Goal: Navigation & Orientation: Find specific page/section

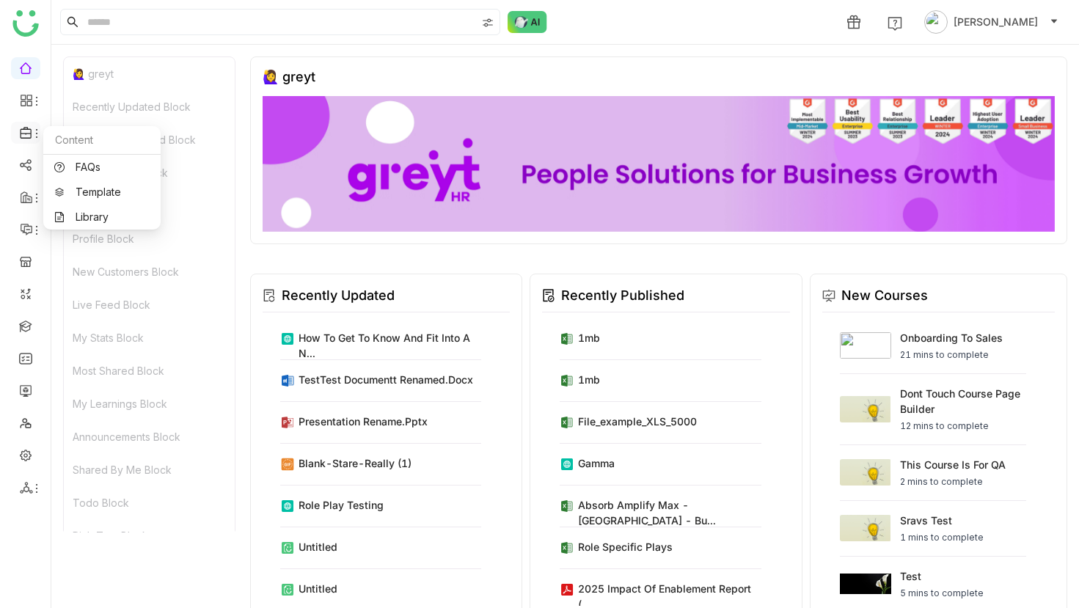
click at [35, 136] on icon at bounding box center [37, 134] width 12 height 12
click at [71, 220] on link "Library" at bounding box center [101, 217] width 95 height 10
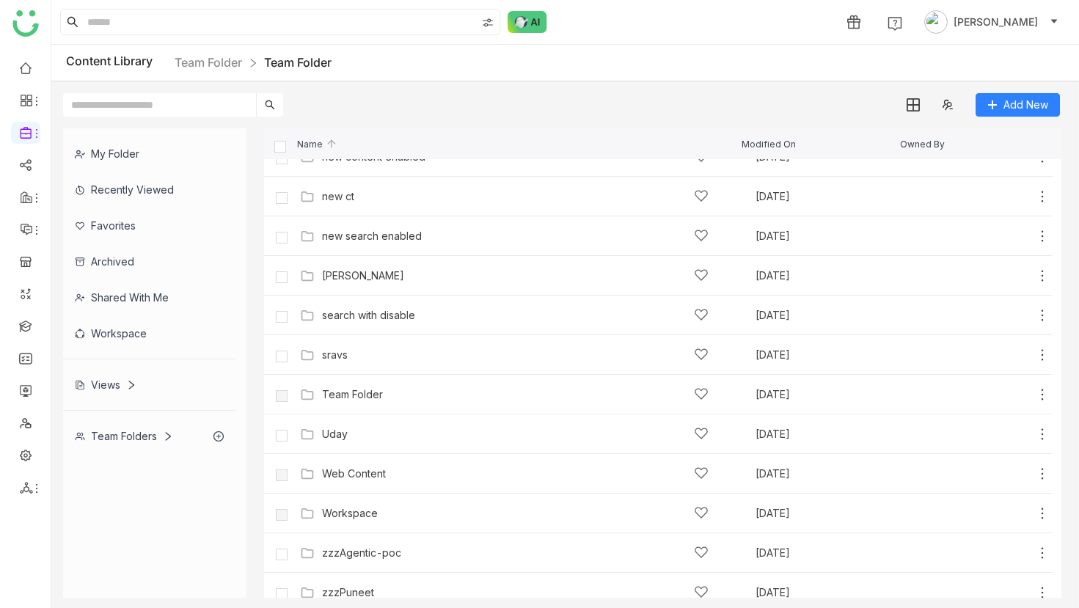
scroll to position [512, 0]
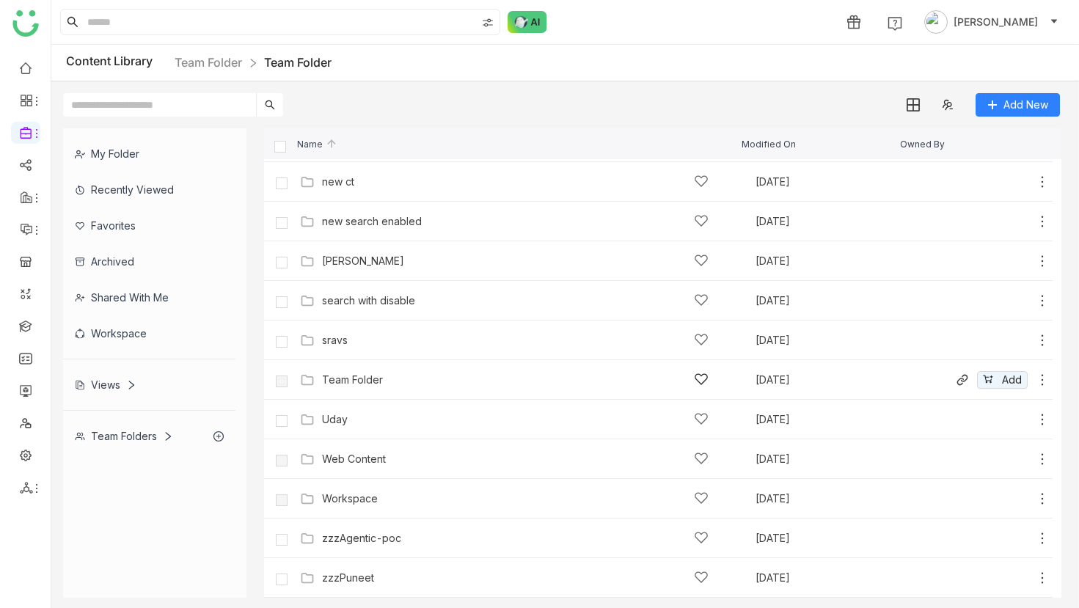
click at [350, 371] on div "Team Folder Sep 19, 2025 Add" at bounding box center [672, 379] width 753 height 23
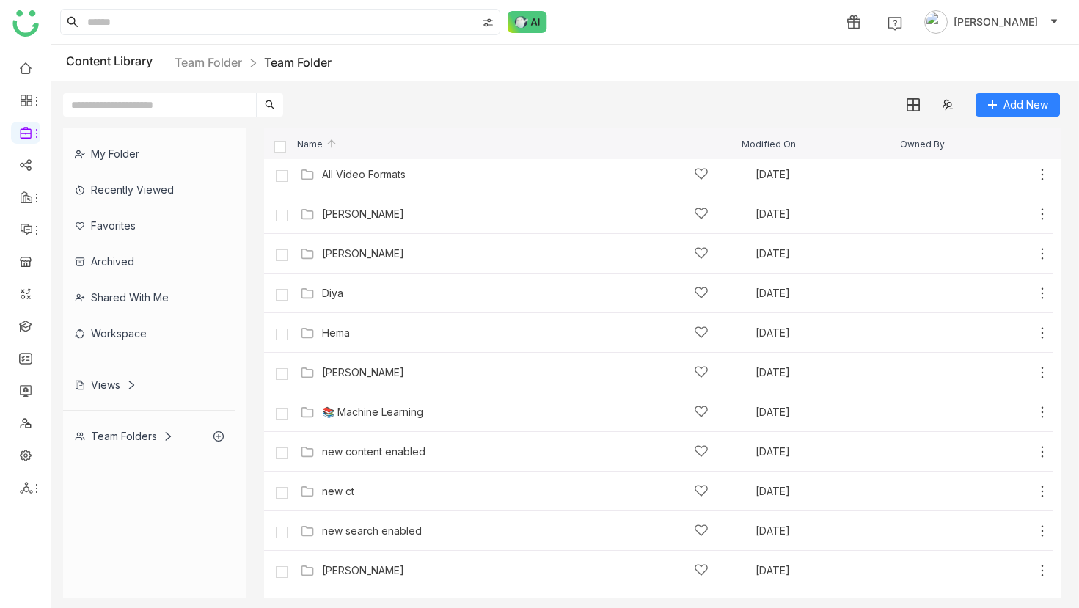
scroll to position [512, 0]
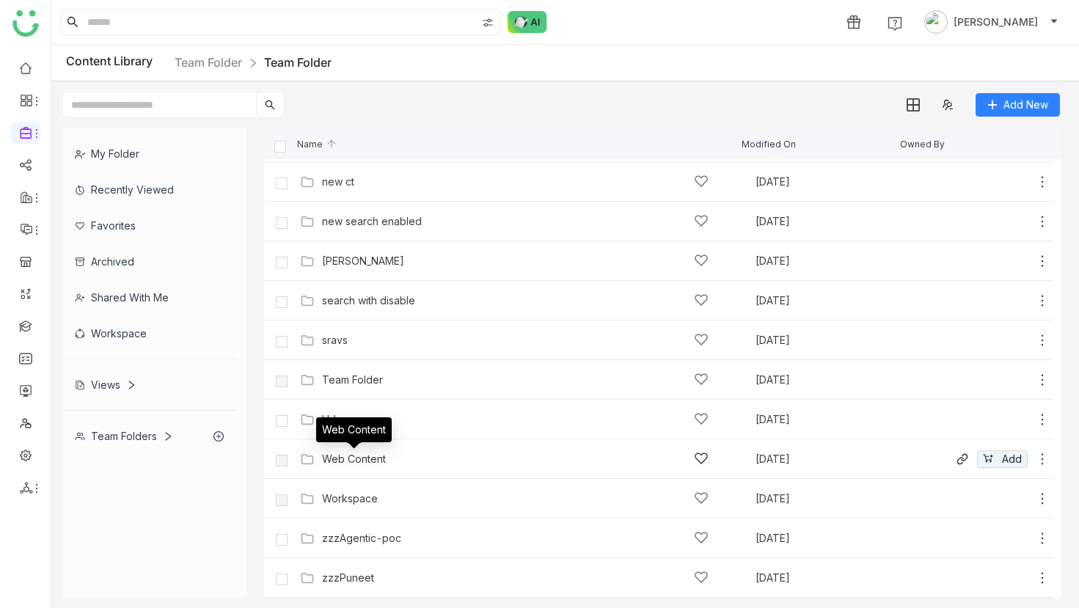
click at [356, 461] on div "Web Content" at bounding box center [354, 459] width 64 height 12
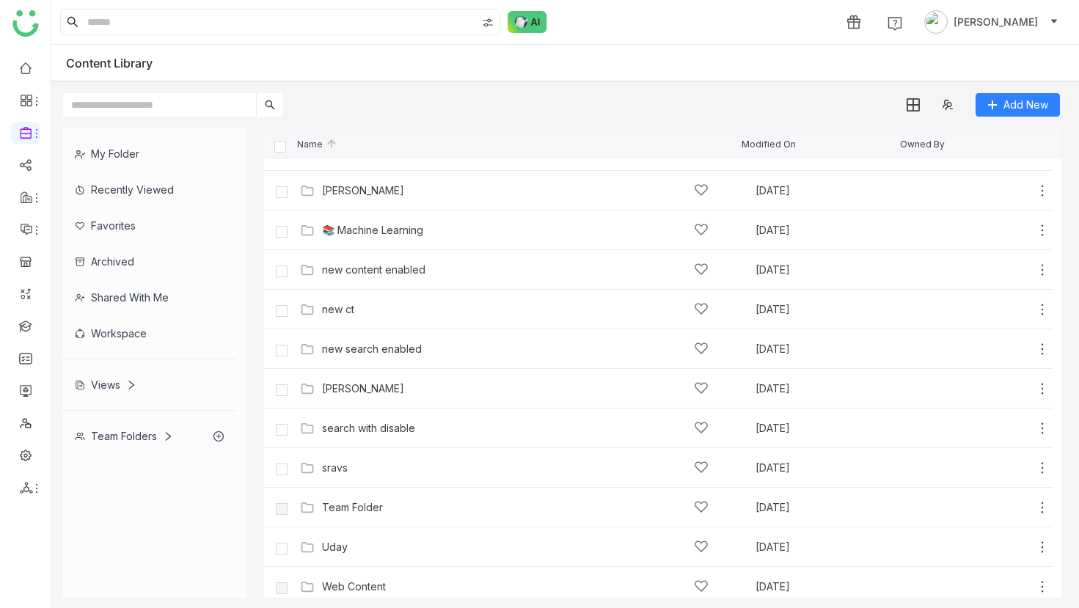
scroll to position [512, 0]
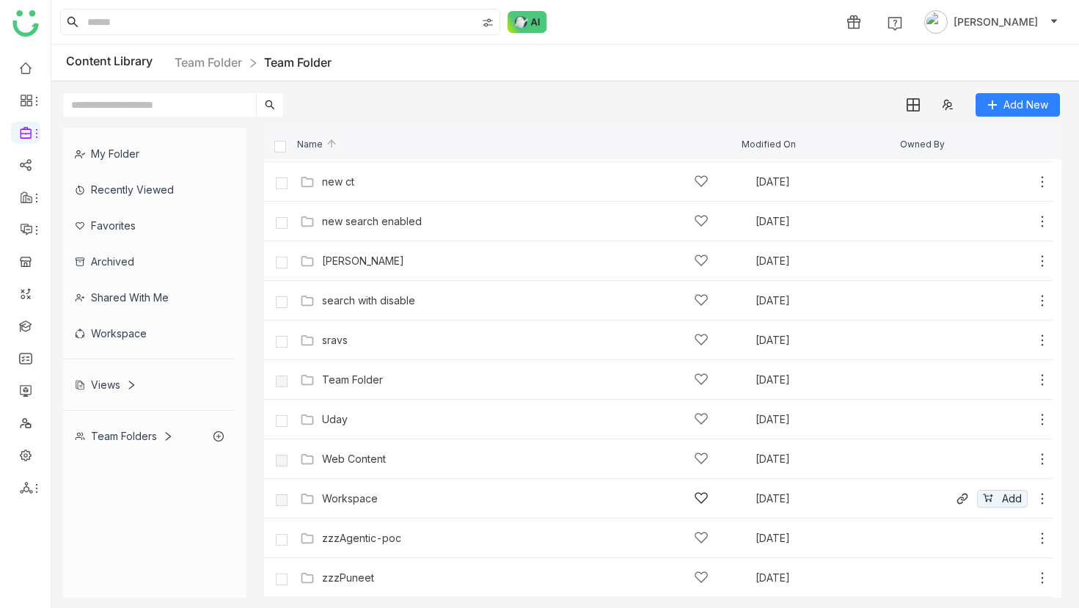
click at [362, 504] on div "Workspace" at bounding box center [350, 499] width 56 height 12
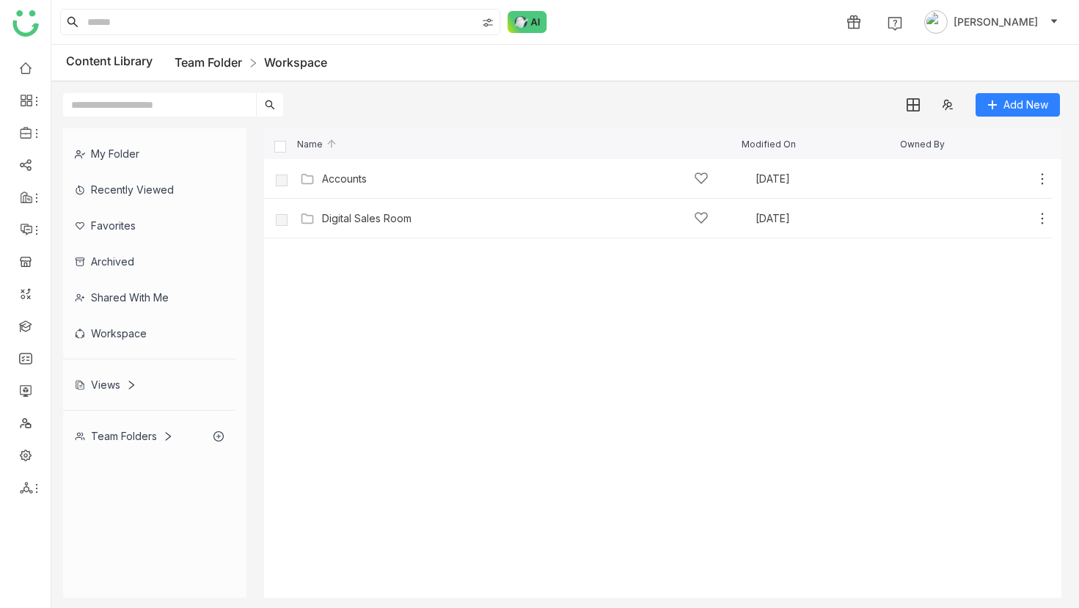
click at [208, 57] on link "Team Folder" at bounding box center [208, 62] width 67 height 15
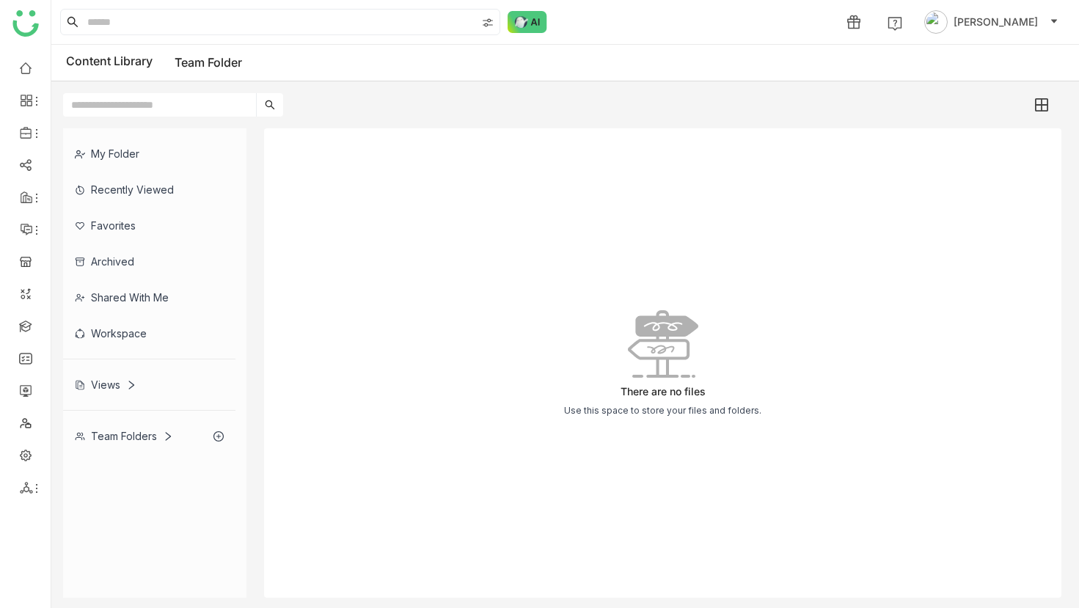
click at [142, 438] on div "Team Folders" at bounding box center [124, 436] width 98 height 12
click at [122, 150] on div "My Folder" at bounding box center [149, 154] width 172 height 36
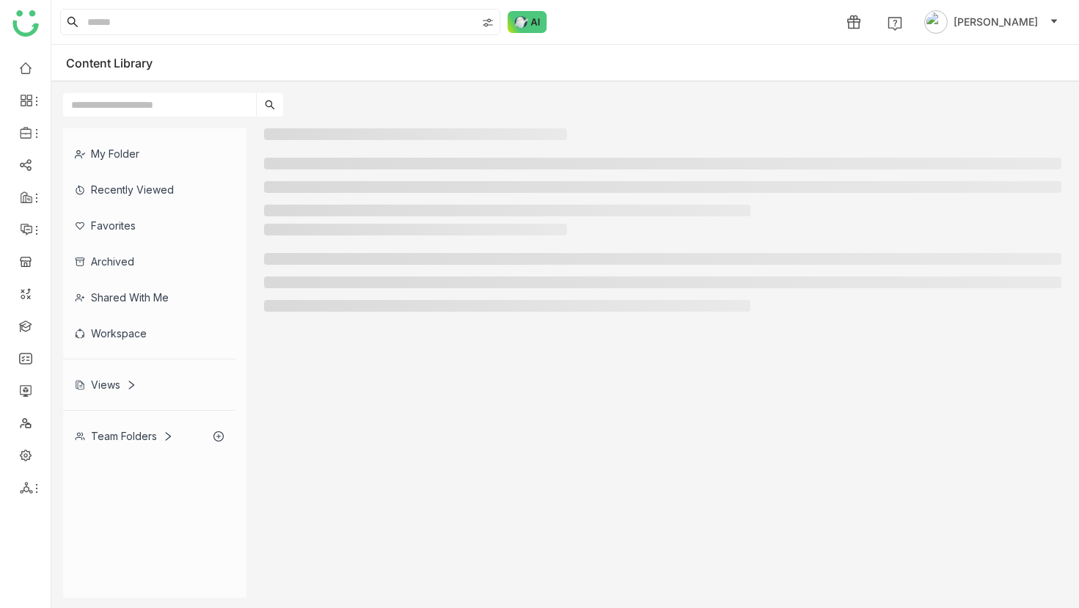
click at [115, 439] on div "Team Folders" at bounding box center [124, 436] width 98 height 12
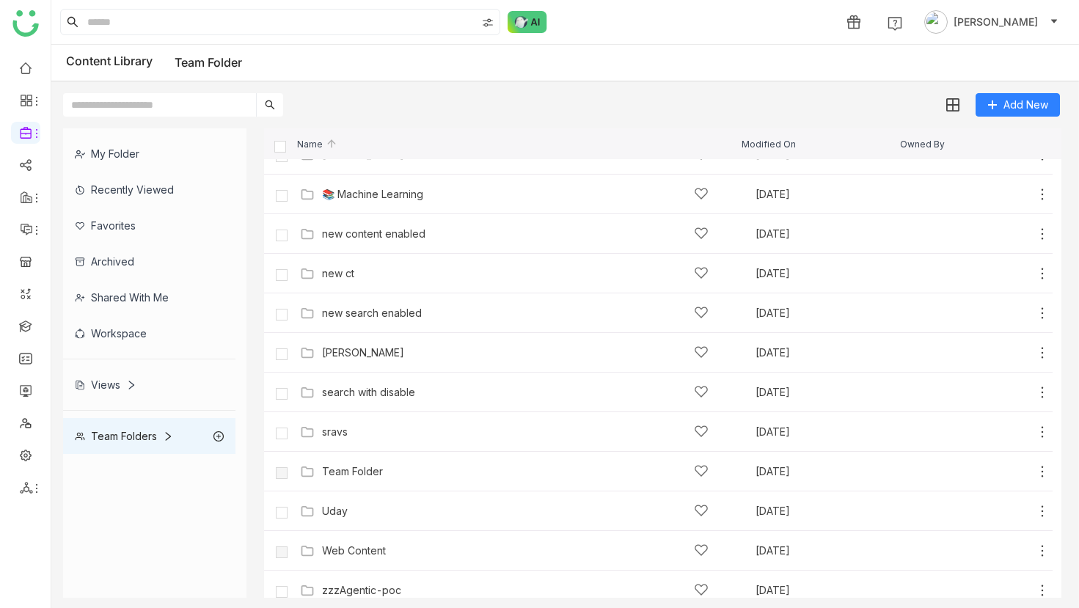
scroll to position [472, 0]
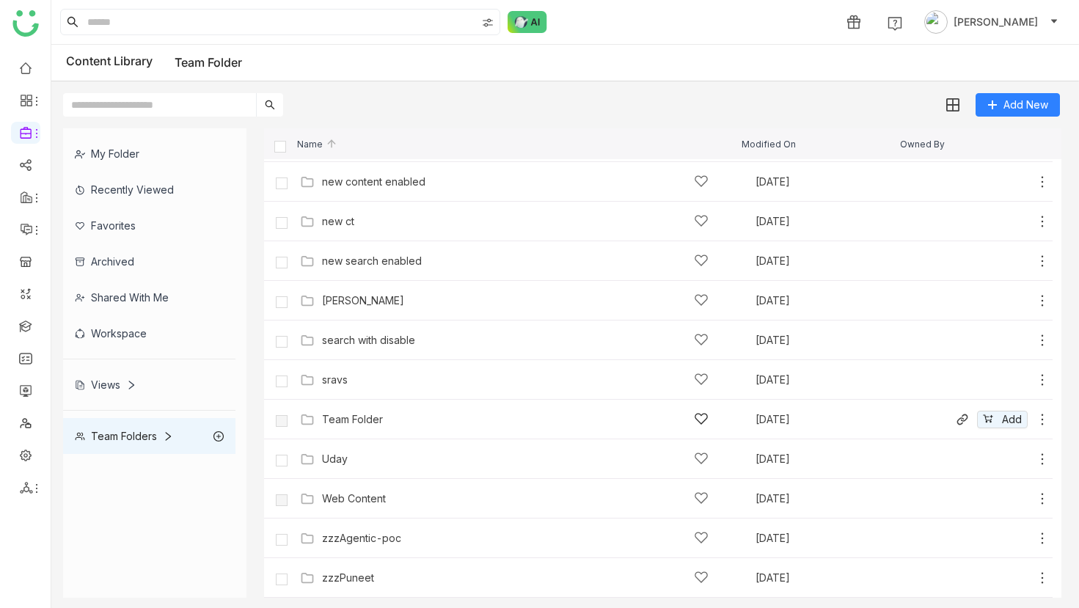
click at [379, 423] on div "Team Folder" at bounding box center [352, 420] width 61 height 12
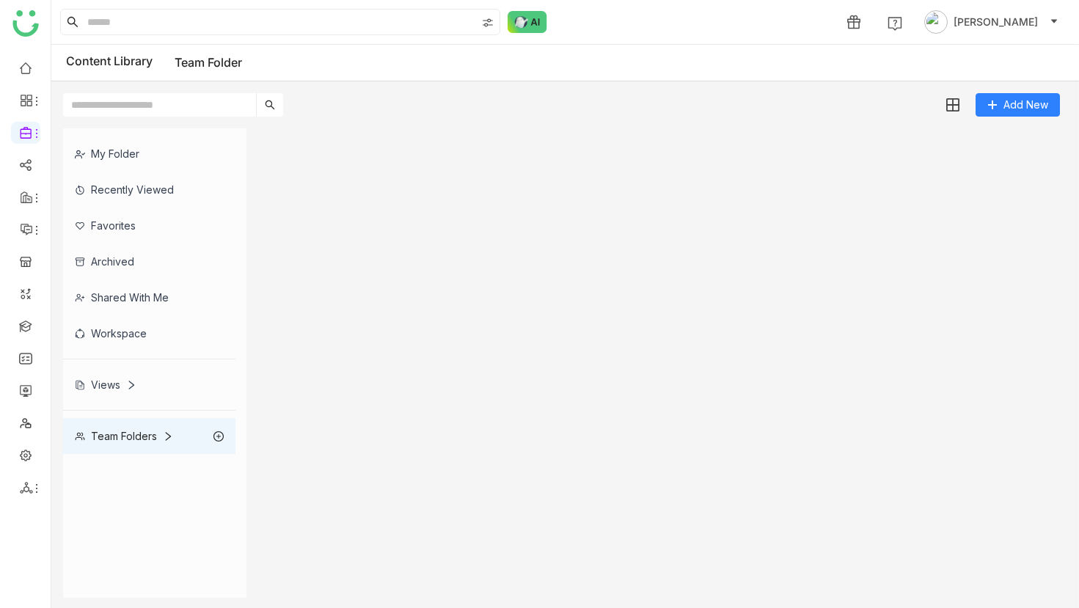
click at [163, 447] on div "Team Folders" at bounding box center [149, 436] width 172 height 36
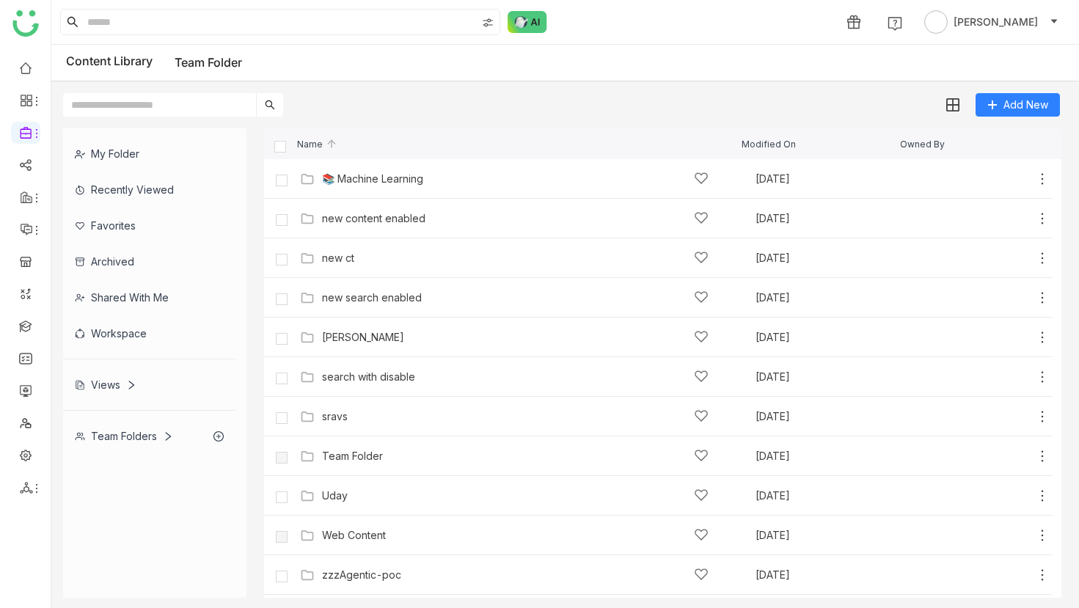
scroll to position [472, 0]
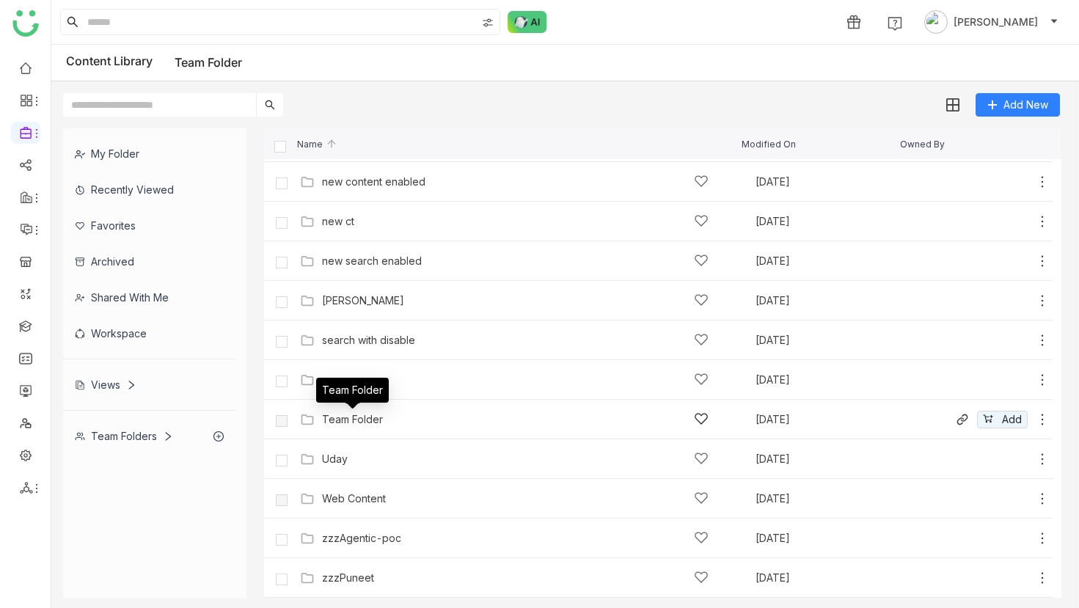
click at [374, 414] on div "Team Folder" at bounding box center [352, 420] width 61 height 12
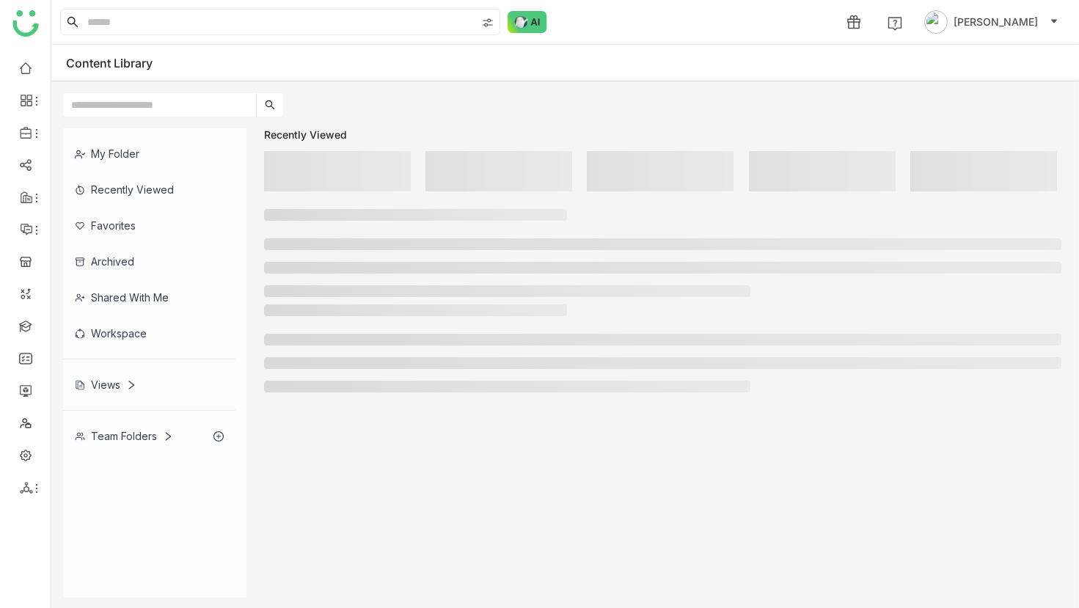
click at [155, 437] on div "Team Folders" at bounding box center [124, 436] width 98 height 12
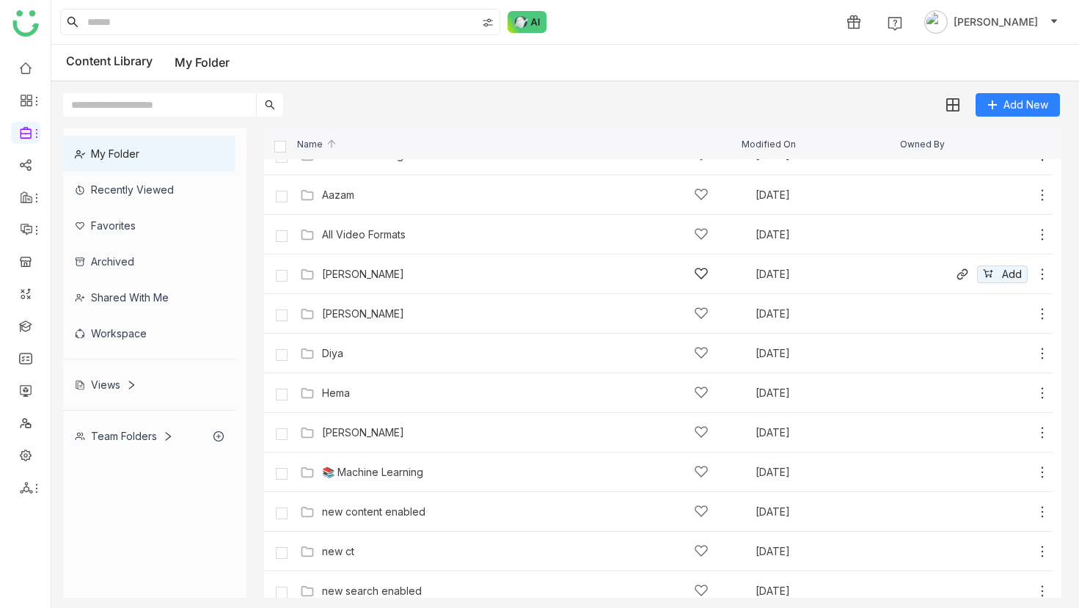
scroll to position [472, 0]
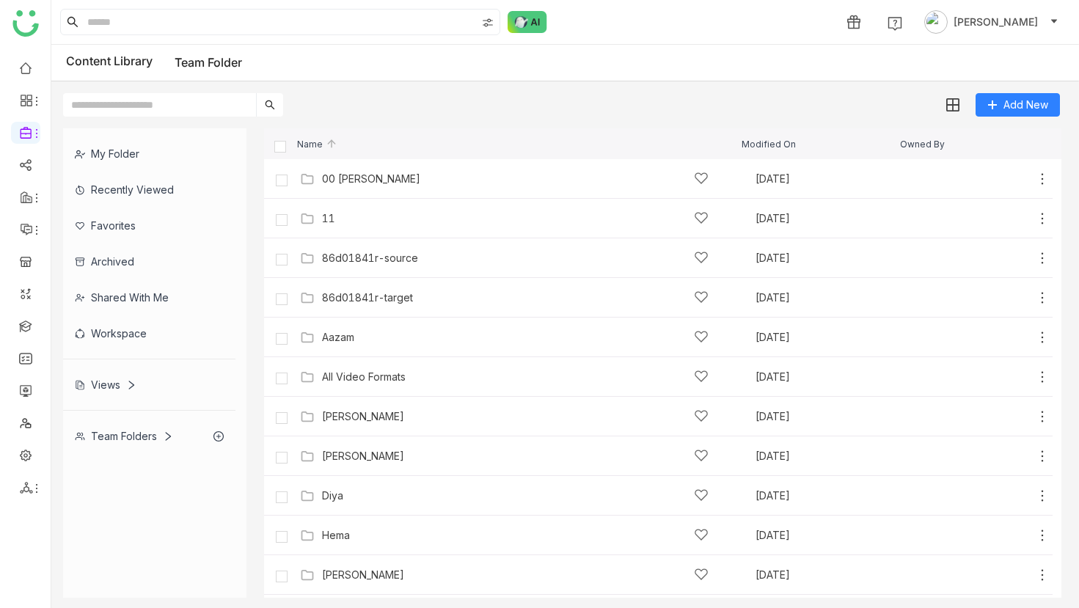
click at [131, 337] on div "Workspace" at bounding box center [149, 333] width 172 height 36
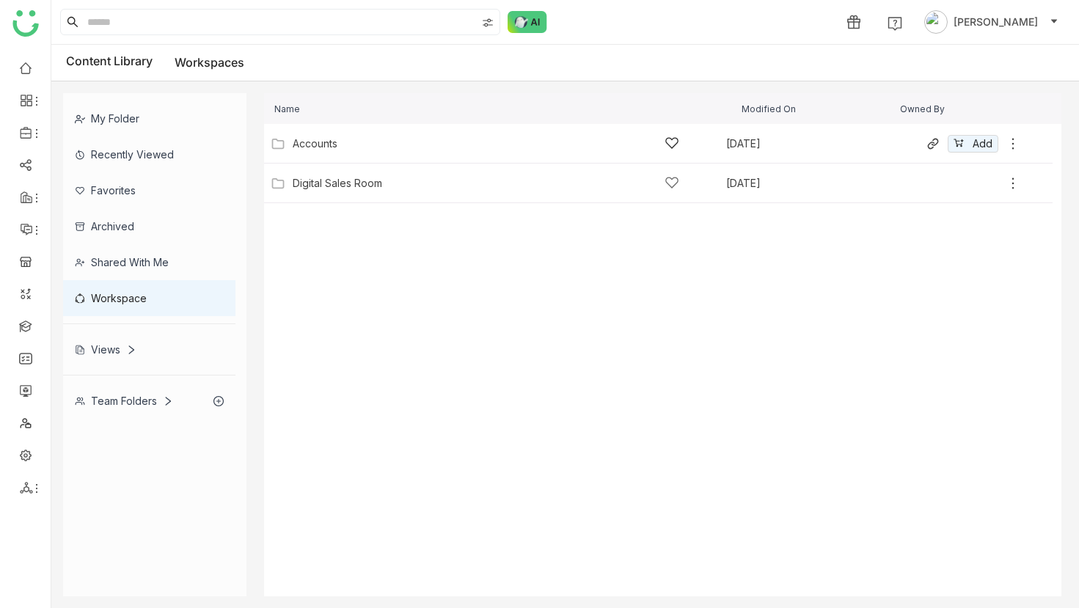
click at [322, 162] on div "Accounts [DATE] Add" at bounding box center [658, 144] width 789 height 40
click at [318, 154] on div "Accounts [DATE] Add" at bounding box center [643, 143] width 753 height 23
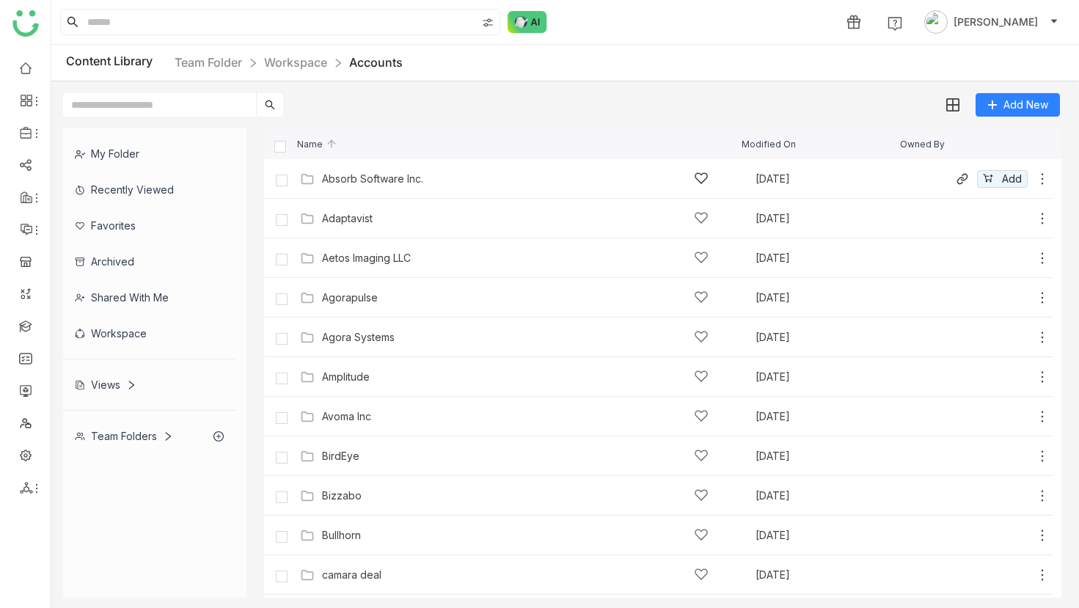
click at [327, 181] on div "Absorb Software Inc." at bounding box center [372, 179] width 101 height 12
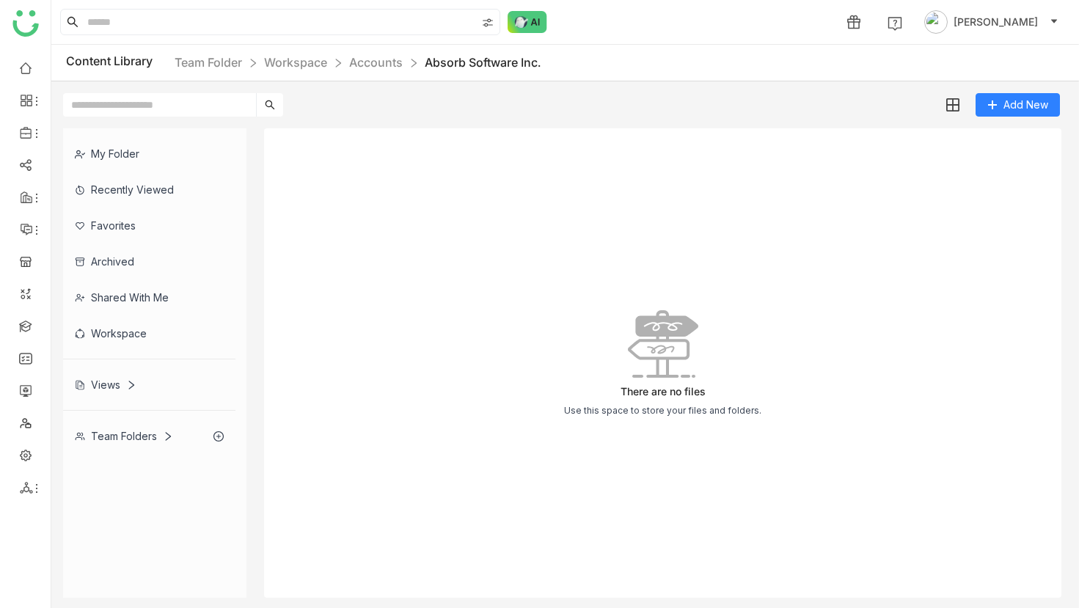
click at [108, 324] on div "Workspace" at bounding box center [149, 333] width 172 height 36
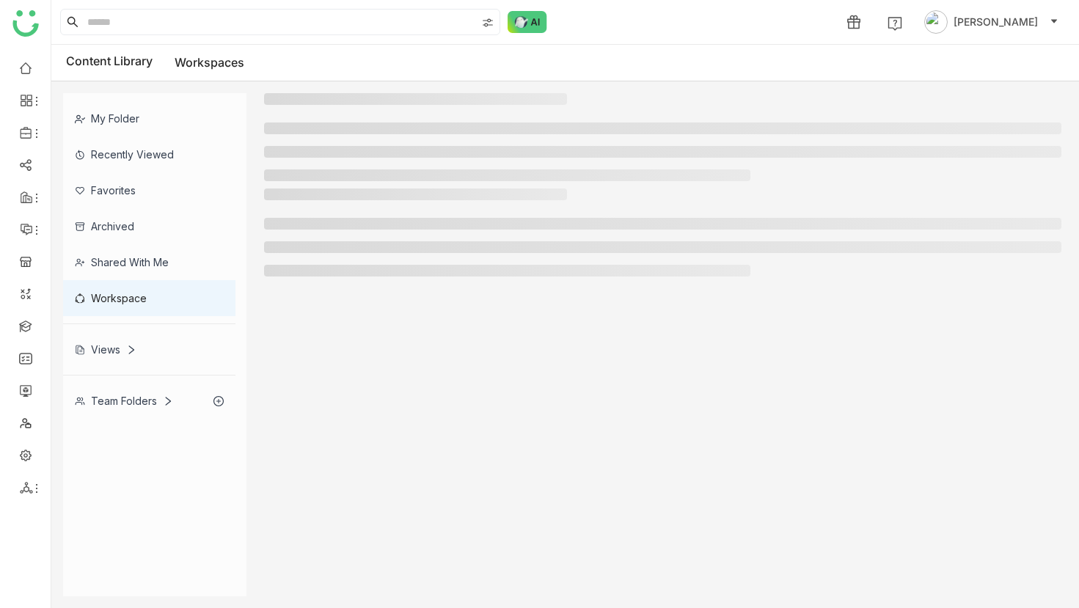
click at [376, 398] on gtmb-library-workspace at bounding box center [663, 344] width 798 height 503
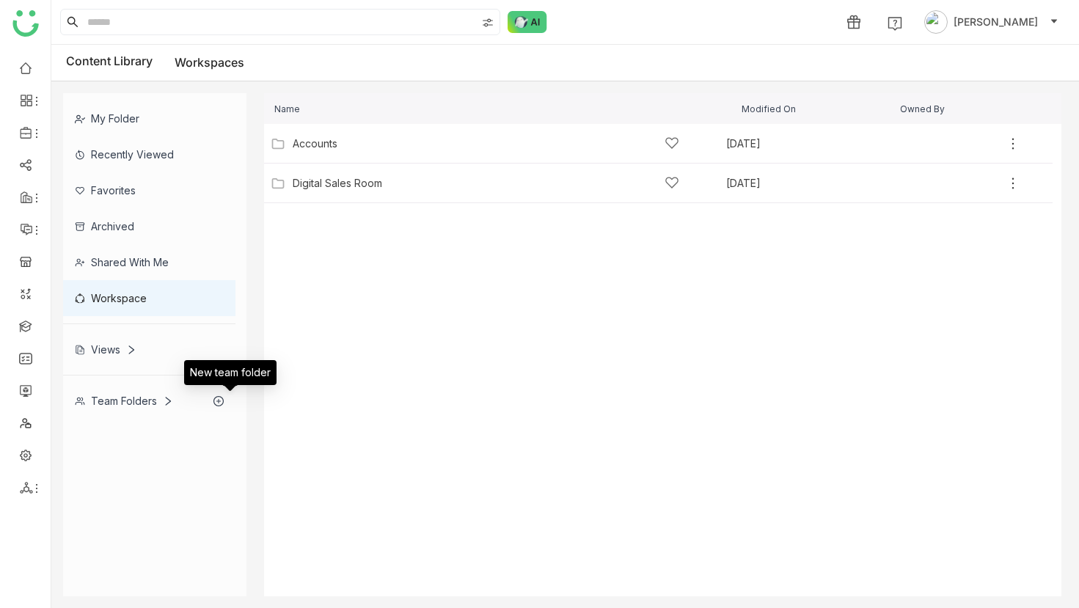
click at [224, 398] on icon at bounding box center [218, 401] width 10 height 10
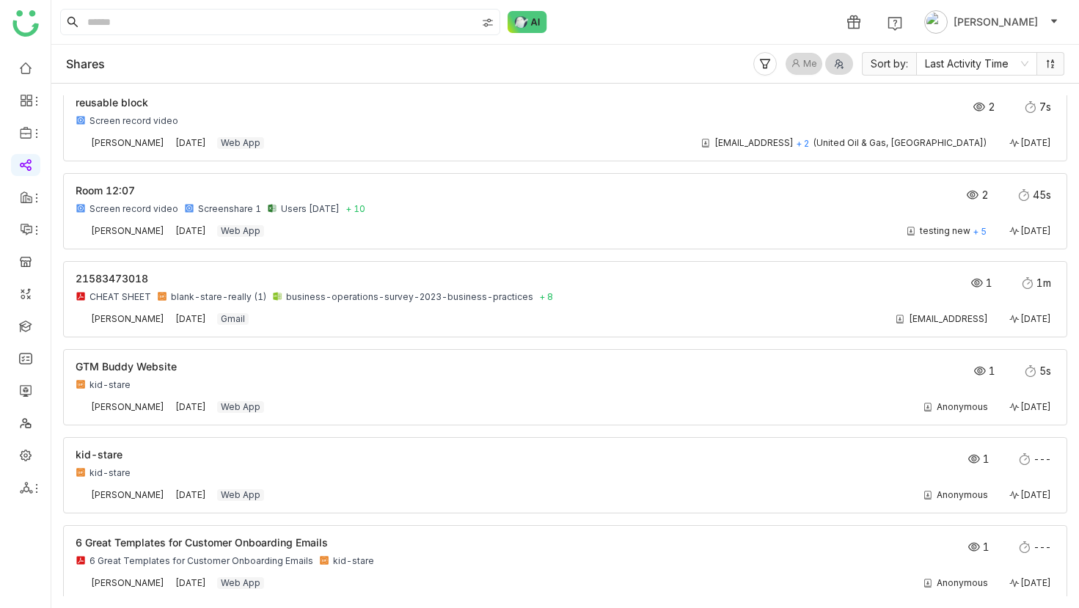
scroll to position [1178, 0]
